Goal: Task Accomplishment & Management: Manage account settings

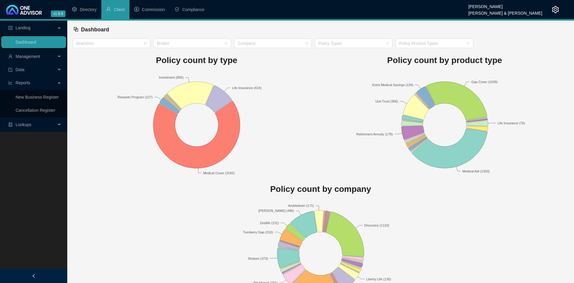
click at [44, 57] on span "Management" at bounding box center [32, 57] width 48 height 12
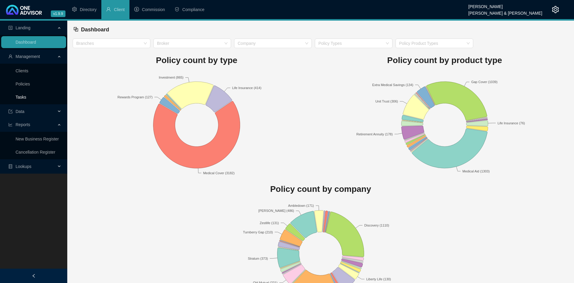
click at [26, 96] on link "Tasks" at bounding box center [21, 97] width 11 height 5
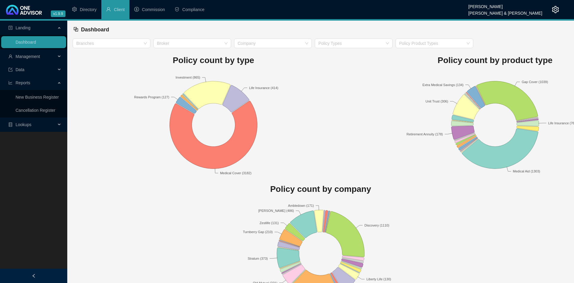
click at [43, 55] on span "Management" at bounding box center [32, 57] width 48 height 12
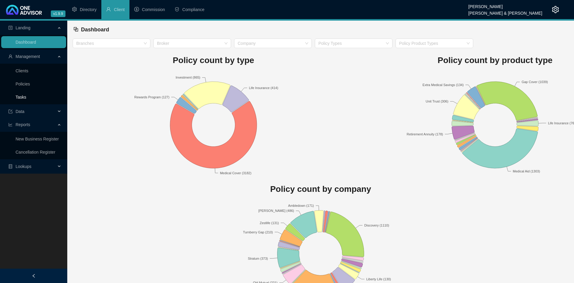
click at [26, 97] on link "Tasks" at bounding box center [21, 97] width 11 height 5
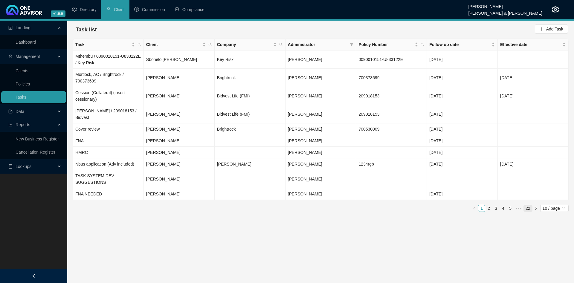
click at [528, 205] on link "22" at bounding box center [528, 208] width 8 height 7
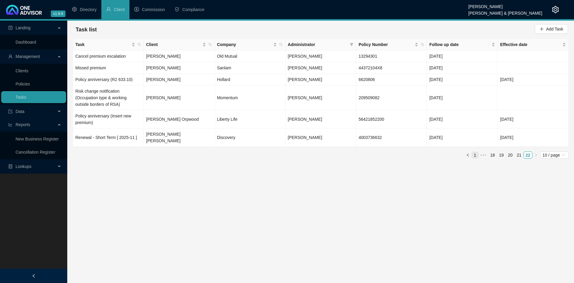
click at [477, 152] on link "1" at bounding box center [475, 155] width 7 height 7
